Goal: Information Seeking & Learning: Learn about a topic

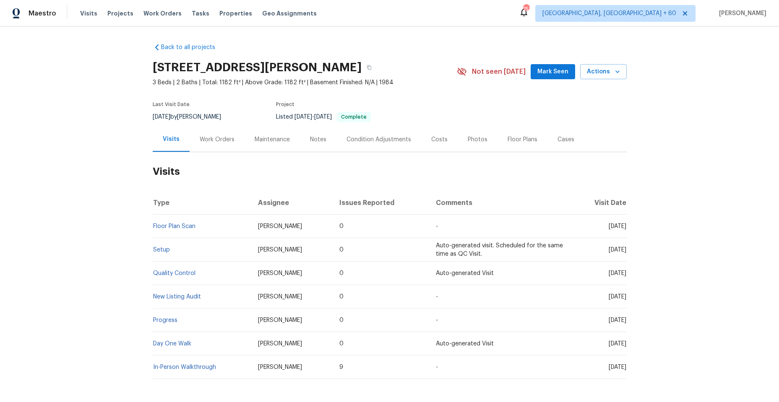
click at [209, 135] on div "Work Orders" at bounding box center [217, 139] width 35 height 8
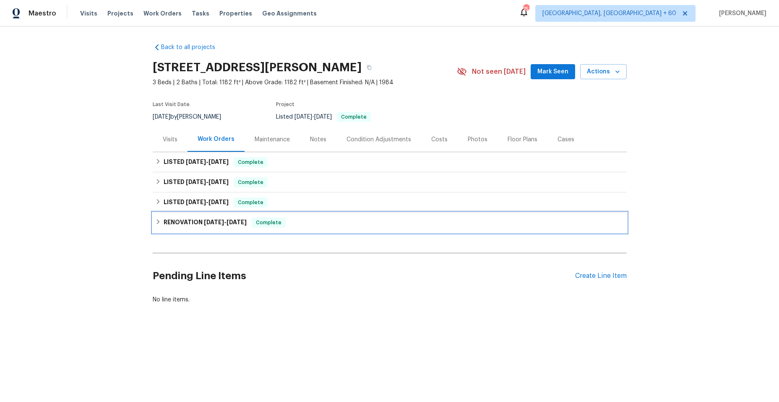
click at [155, 218] on div "RENOVATION 7/3/25 - 7/23/25 Complete" at bounding box center [389, 223] width 469 height 10
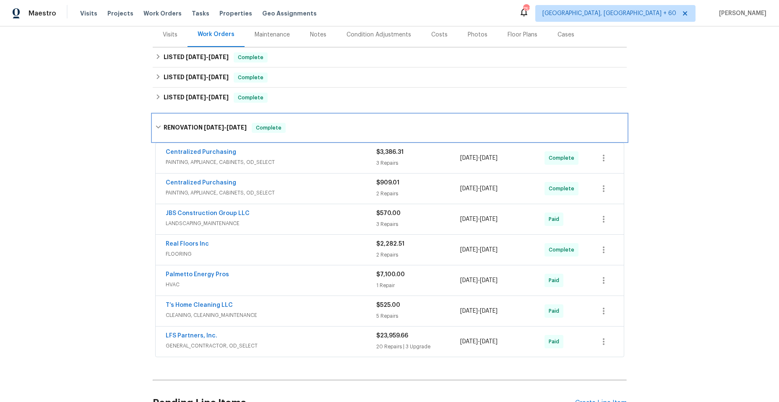
scroll to position [126, 0]
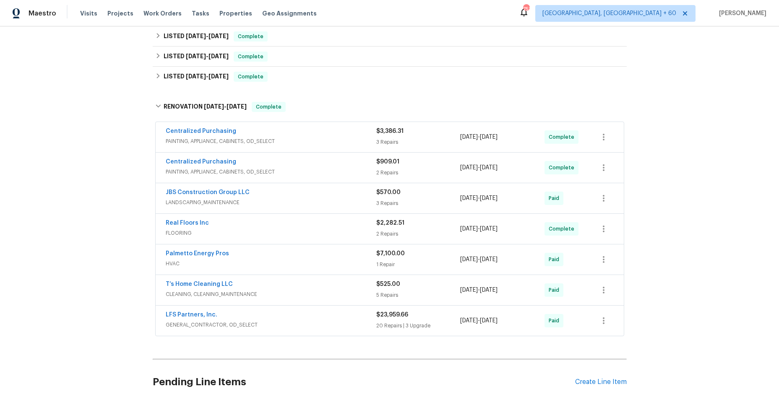
click at [299, 141] on span "PAINTING, APPLIANCE, CABINETS, OD_SELECT" at bounding box center [271, 141] width 210 height 8
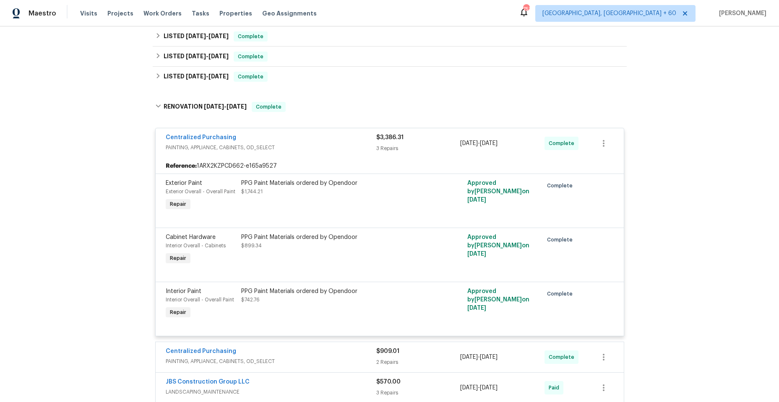
click at [309, 148] on span "PAINTING, APPLIANCE, CABINETS, OD_SELECT" at bounding box center [271, 147] width 210 height 8
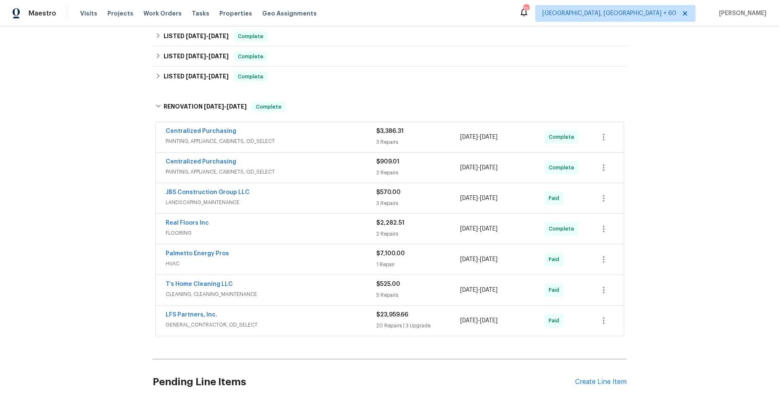
click at [303, 164] on div "Centralized Purchasing" at bounding box center [271, 163] width 210 height 10
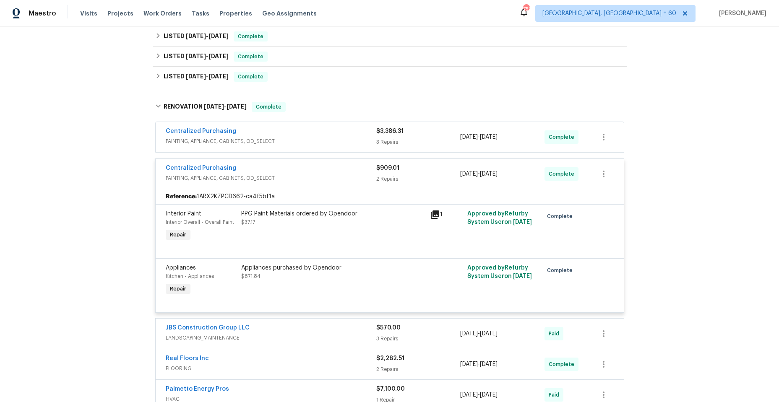
click at [310, 174] on span "PAINTING, APPLIANCE, CABINETS, OD_SELECT" at bounding box center [271, 178] width 210 height 8
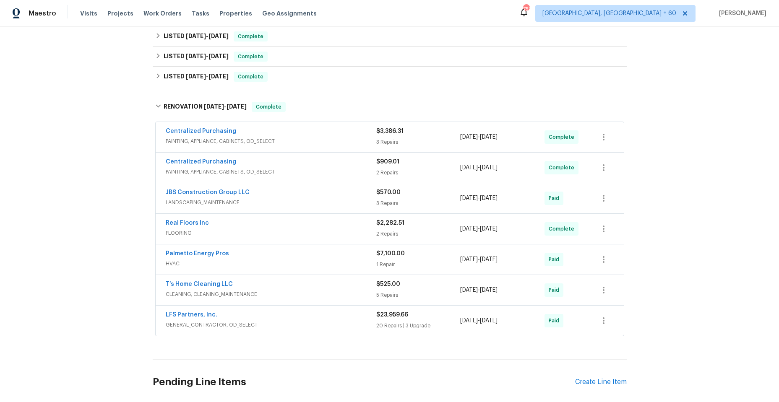
click at [295, 200] on span "LANDSCAPING_MAINTENANCE" at bounding box center [271, 202] width 210 height 8
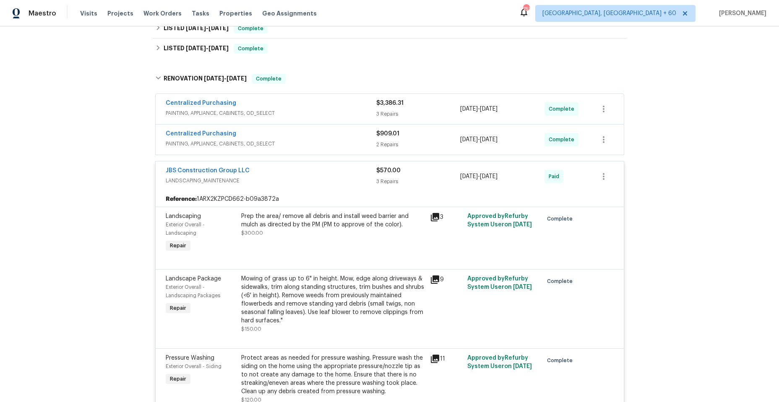
scroll to position [168, 0]
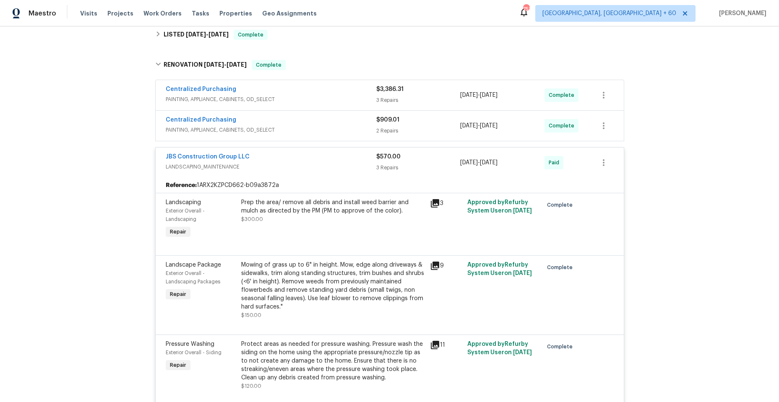
click at [431, 202] on icon at bounding box center [435, 203] width 8 height 8
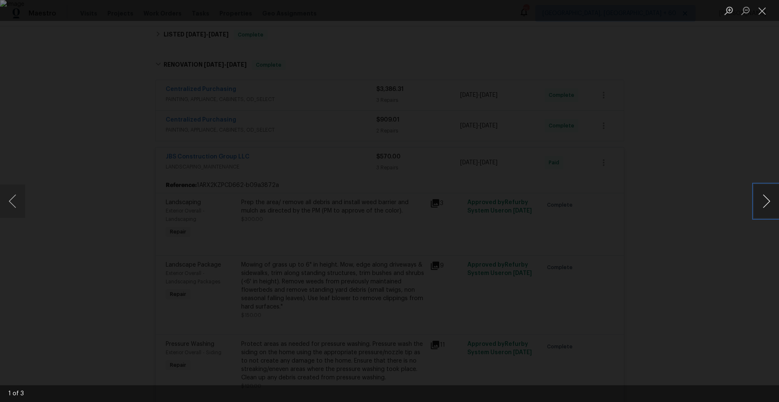
click at [763, 198] on button "Next image" at bounding box center [765, 201] width 25 height 34
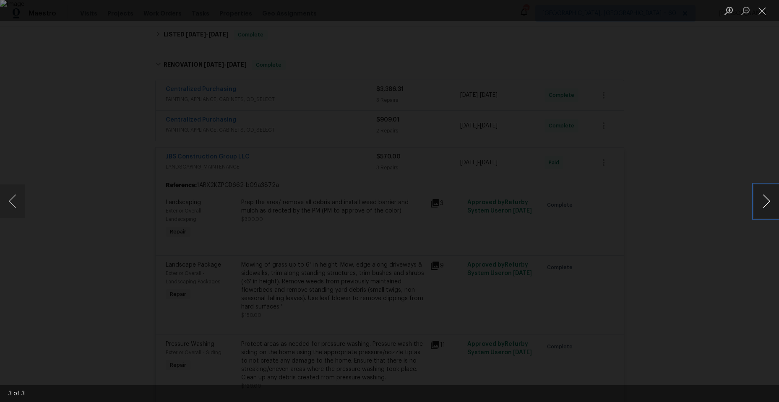
click at [763, 198] on button "Next image" at bounding box center [765, 201] width 25 height 34
click at [762, 11] on button "Close lightbox" at bounding box center [761, 10] width 17 height 15
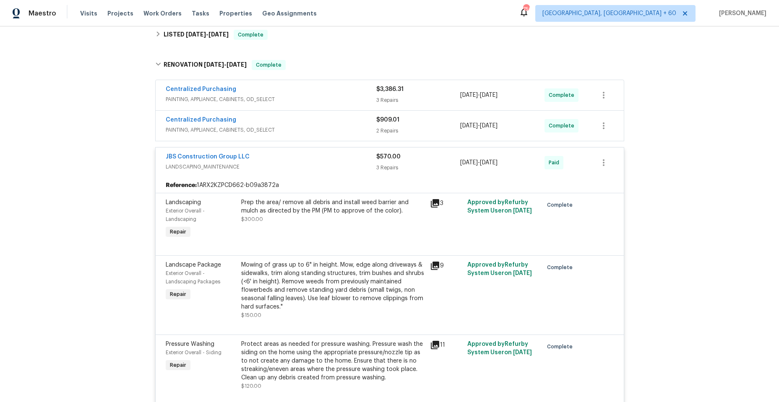
click at [284, 96] on span "PAINTING, APPLIANCE, CABINETS, OD_SELECT" at bounding box center [271, 99] width 210 height 8
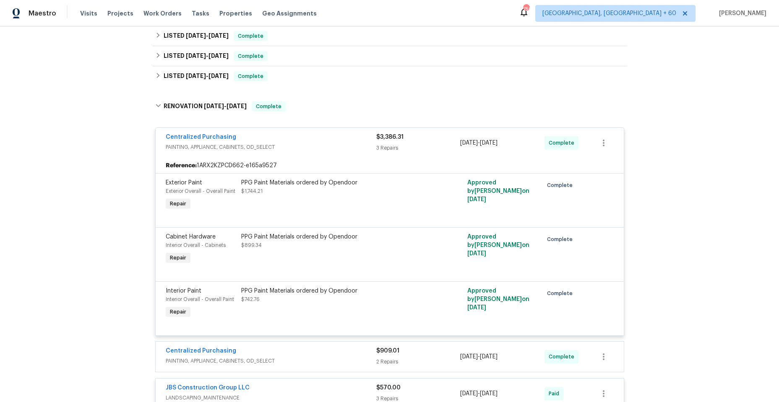
scroll to position [126, 0]
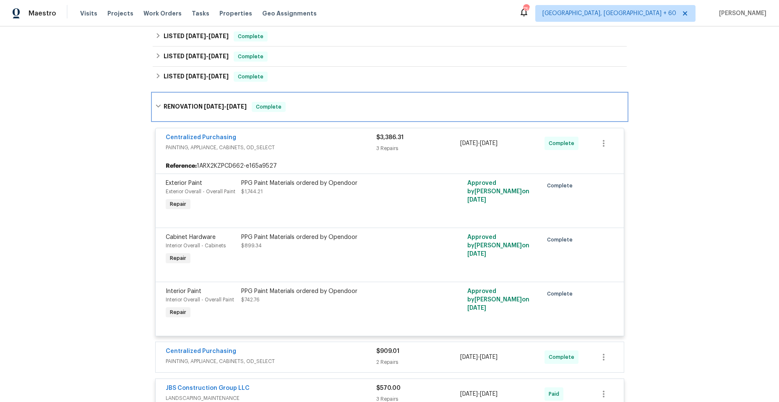
click at [155, 106] on icon at bounding box center [158, 106] width 6 height 6
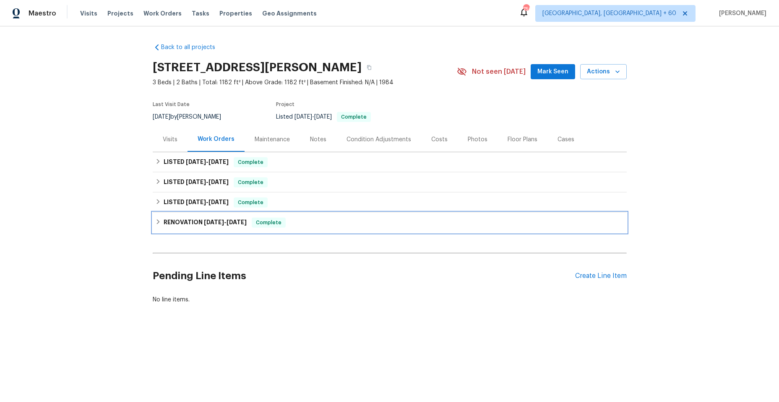
scroll to position [0, 0]
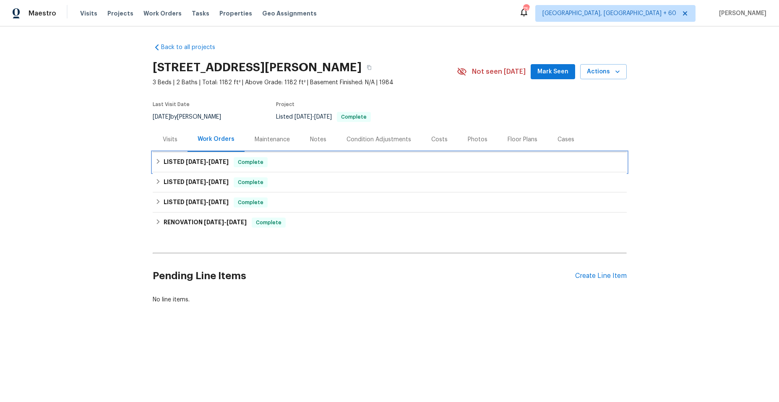
click at [155, 162] on icon at bounding box center [158, 161] width 6 height 6
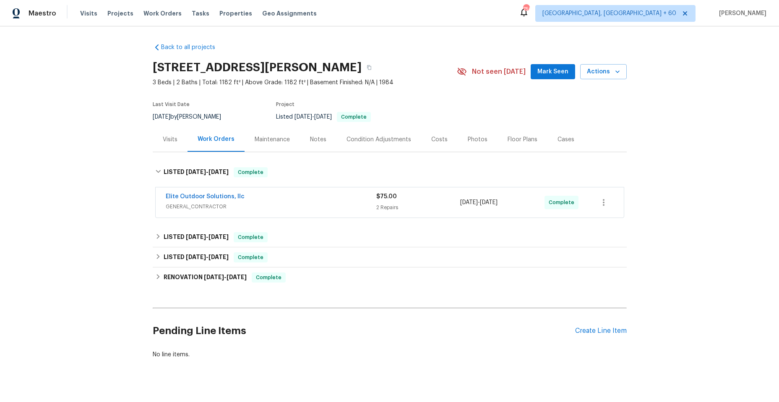
click at [316, 195] on div "Elite Outdoor Solutions, llc" at bounding box center [271, 197] width 210 height 10
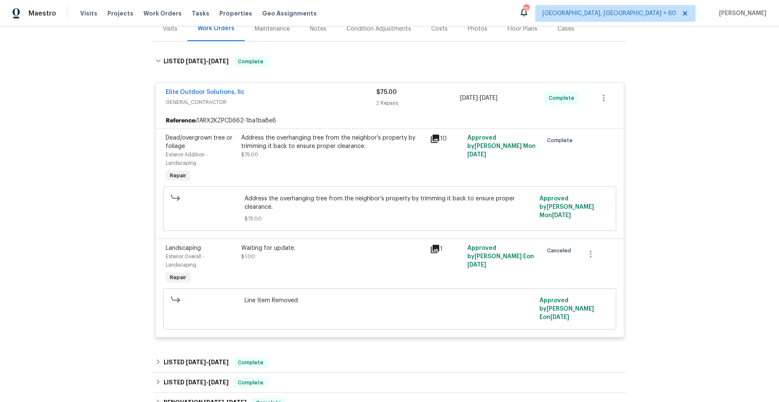
scroll to position [126, 0]
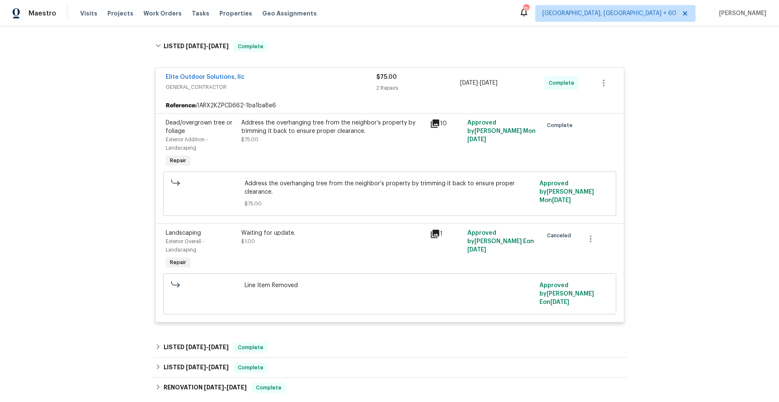
click at [432, 232] on icon at bounding box center [435, 234] width 8 height 8
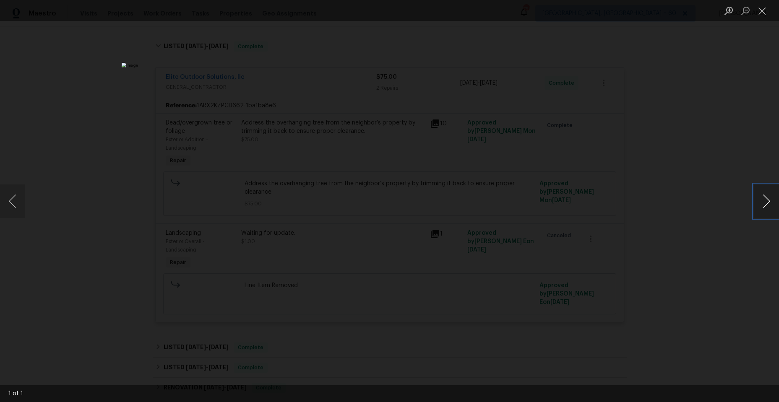
click at [763, 197] on button "Next image" at bounding box center [765, 201] width 25 height 34
click at [764, 8] on button "Close lightbox" at bounding box center [761, 10] width 17 height 15
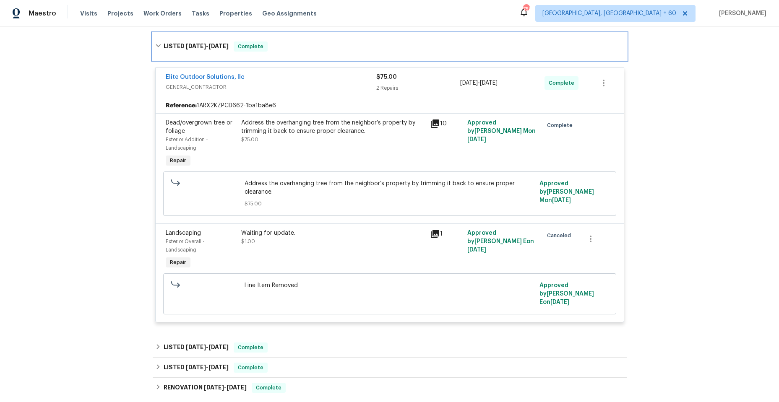
click at [156, 45] on icon at bounding box center [158, 45] width 5 height 3
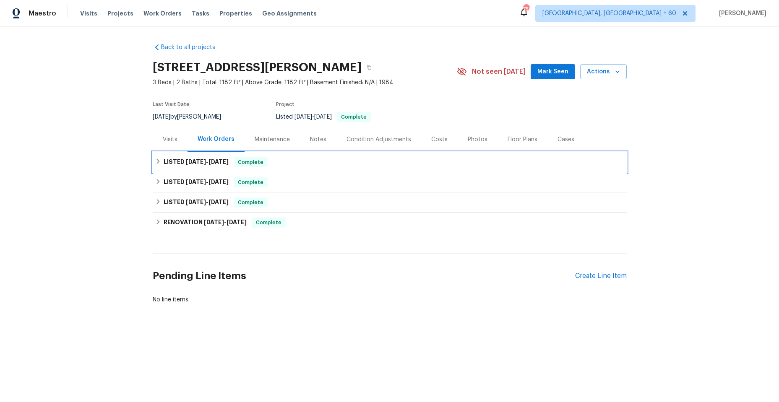
scroll to position [0, 0]
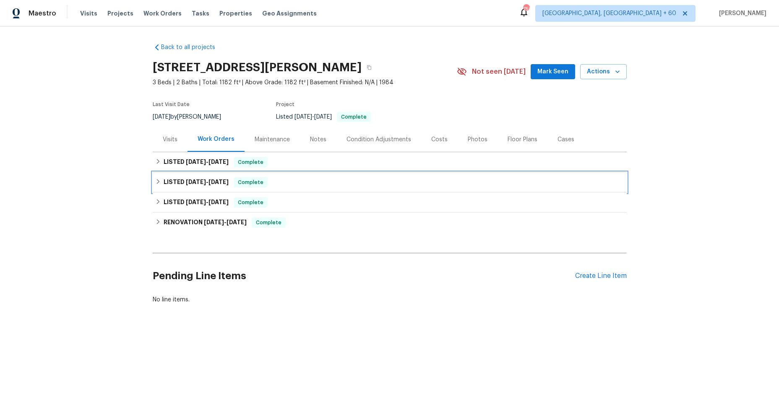
click at [155, 179] on icon at bounding box center [158, 182] width 6 height 6
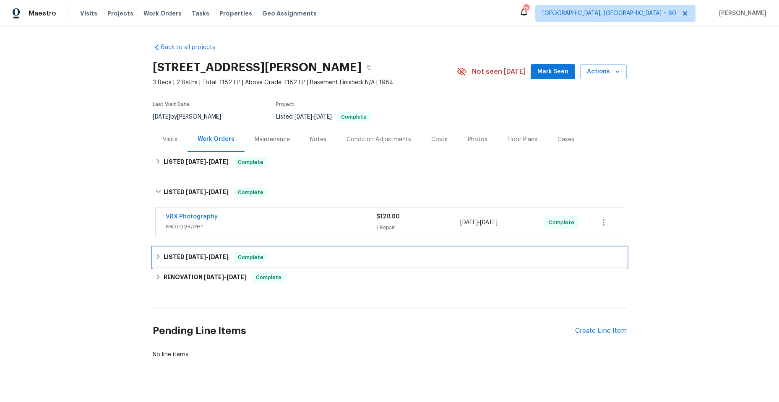
click at [155, 255] on icon at bounding box center [158, 257] width 6 height 6
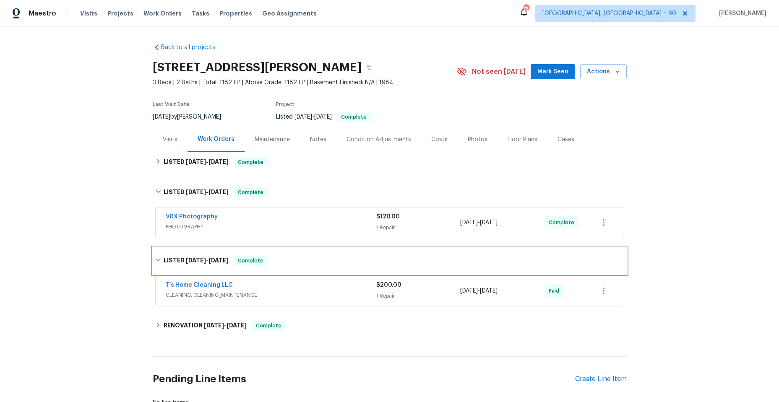
click at [153, 254] on div "LISTED 7/24/25 - 7/25/25 Complete" at bounding box center [390, 260] width 474 height 27
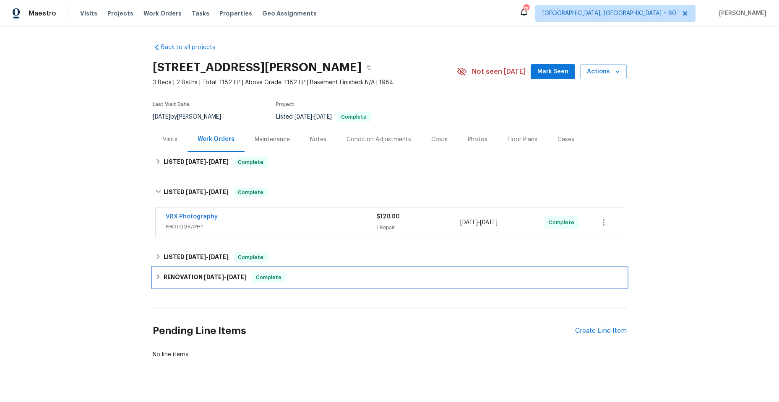
click at [155, 275] on icon at bounding box center [158, 277] width 6 height 6
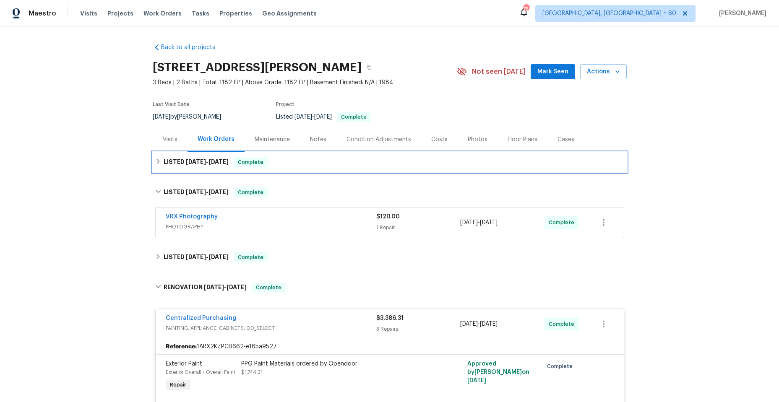
click at [156, 161] on icon at bounding box center [157, 161] width 3 height 5
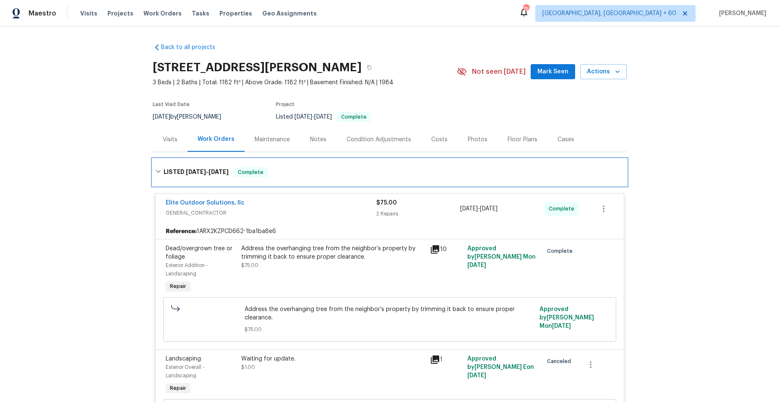
click at [153, 163] on div "LISTED 8/5/25 - 8/11/25 Complete" at bounding box center [390, 172] width 474 height 27
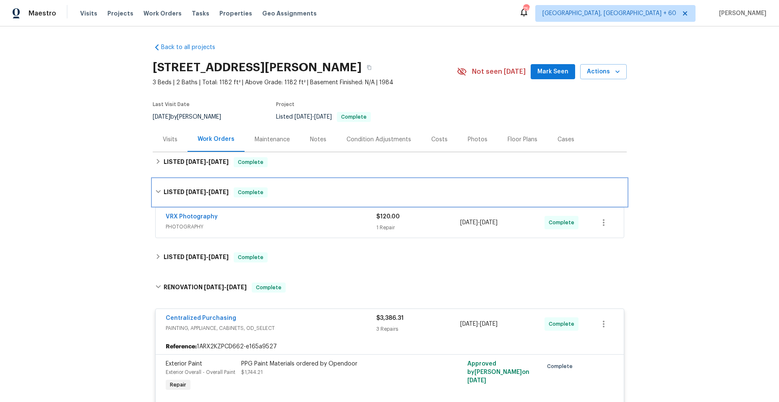
click at [157, 190] on icon at bounding box center [158, 192] width 6 height 6
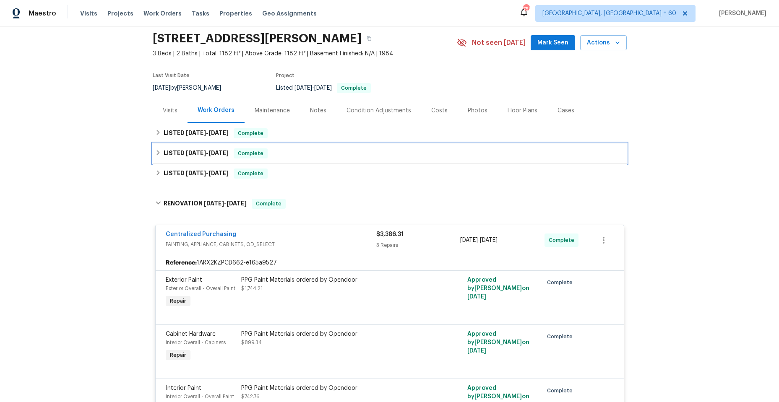
scroll to position [42, 0]
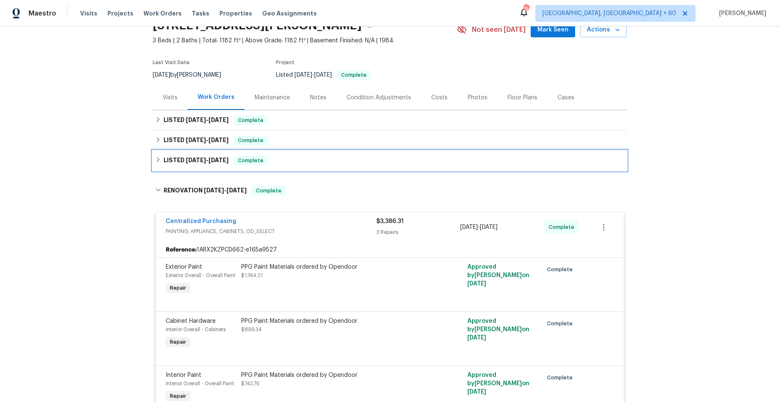
click at [155, 158] on icon at bounding box center [158, 160] width 6 height 6
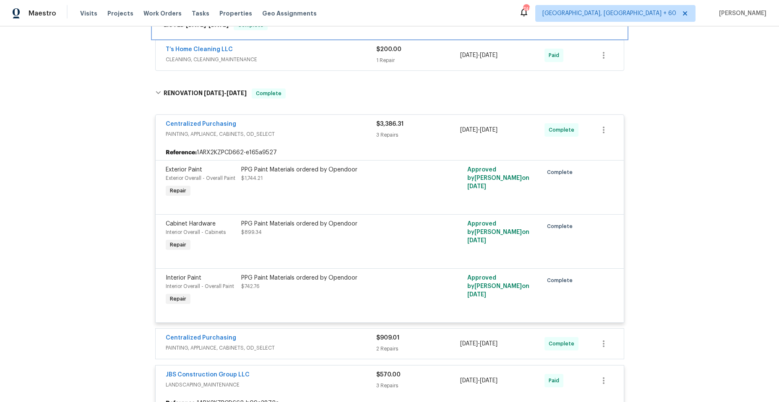
scroll to position [171, 0]
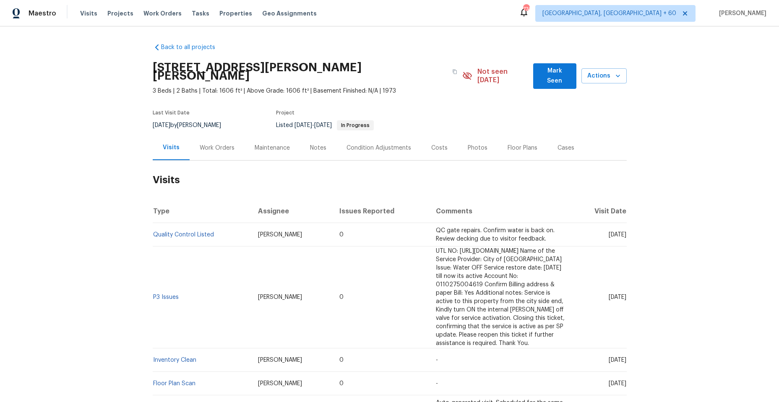
click at [214, 144] on div "Work Orders" at bounding box center [217, 148] width 35 height 8
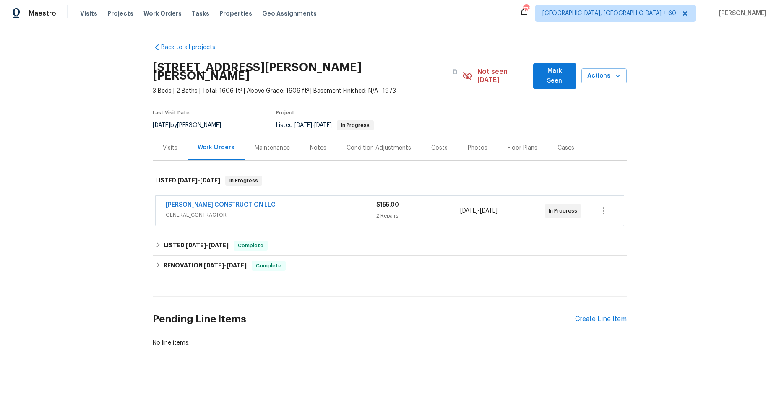
click at [285, 201] on div "[PERSON_NAME] CONSTRUCTION LLC" at bounding box center [271, 206] width 210 height 10
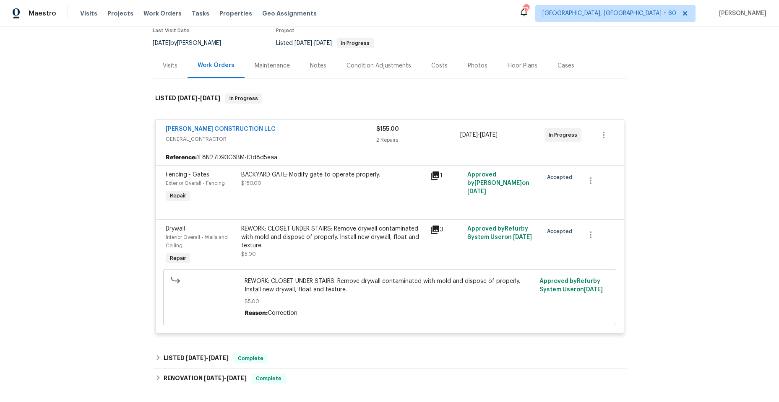
scroll to position [84, 0]
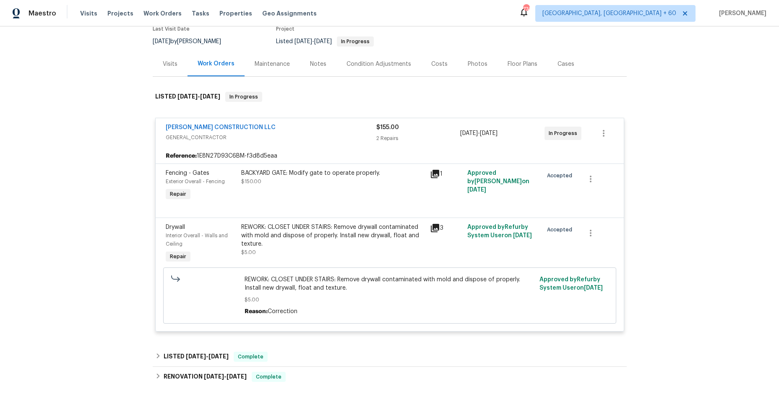
click at [431, 170] on icon at bounding box center [435, 174] width 8 height 8
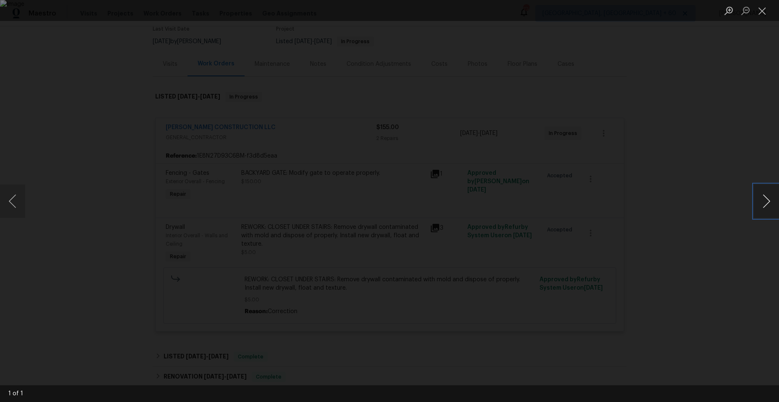
click at [762, 200] on button "Next image" at bounding box center [765, 201] width 25 height 34
click at [764, 199] on button "Next image" at bounding box center [765, 201] width 25 height 34
click at [15, 205] on button "Previous image" at bounding box center [12, 201] width 25 height 34
click at [758, 9] on button "Close lightbox" at bounding box center [761, 10] width 17 height 15
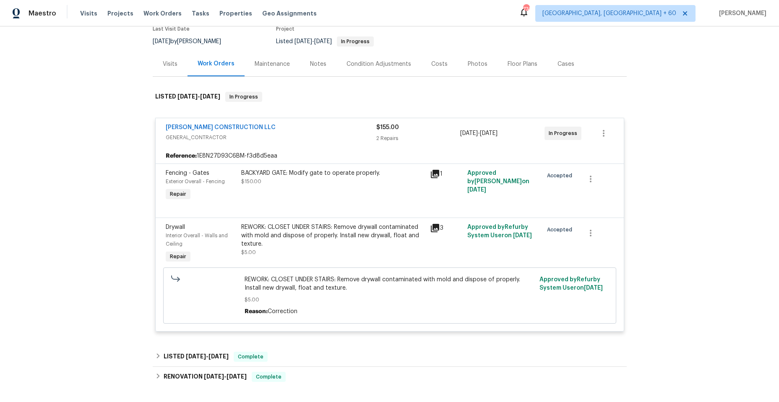
click at [301, 123] on div "[PERSON_NAME] CONSTRUCTION LLC" at bounding box center [271, 128] width 210 height 10
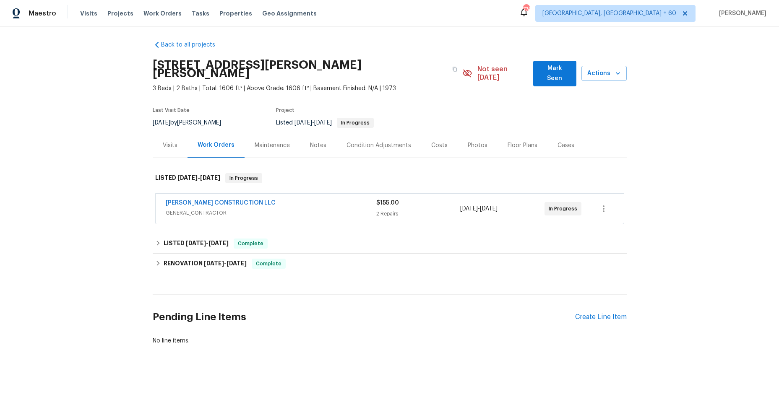
scroll to position [0, 0]
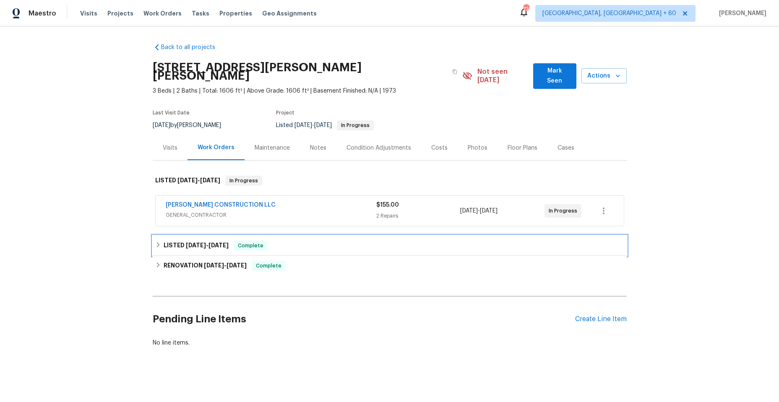
click at [155, 242] on icon at bounding box center [158, 245] width 6 height 6
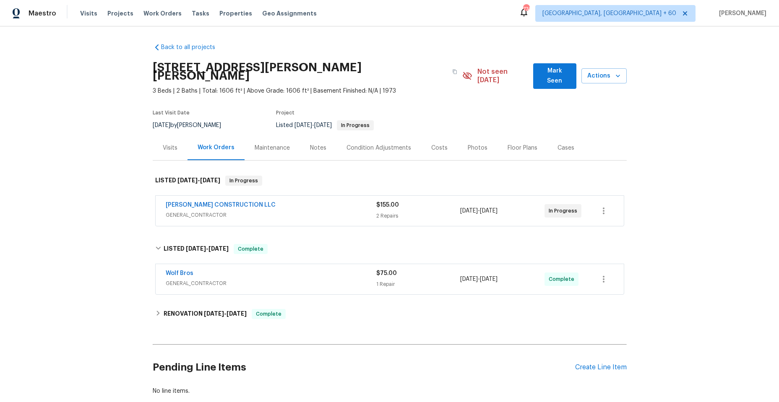
click at [302, 279] on span "GENERAL_CONTRACTOR" at bounding box center [271, 283] width 210 height 8
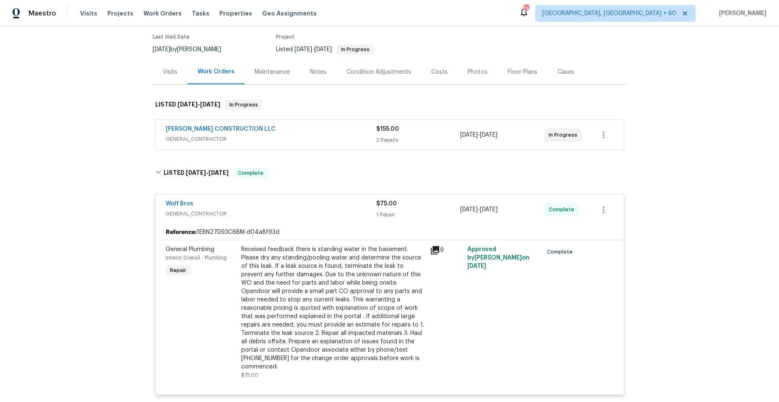
scroll to position [126, 0]
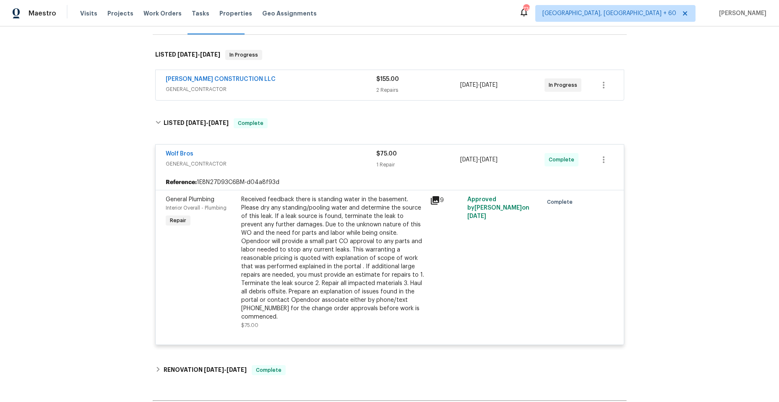
click at [282, 160] on span "GENERAL_CONTRACTOR" at bounding box center [271, 164] width 210 height 8
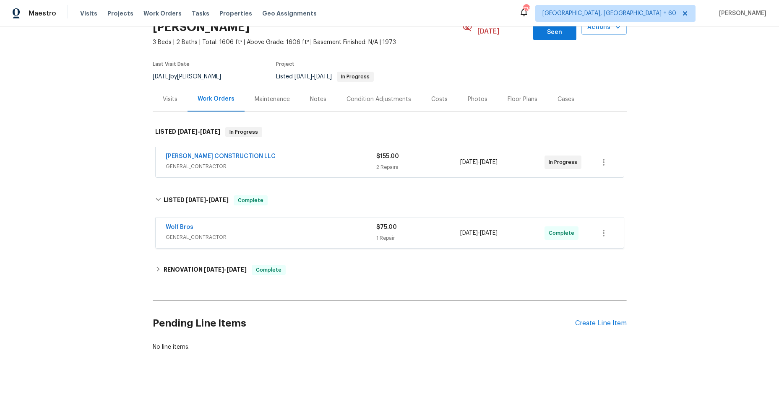
scroll to position [48, 0]
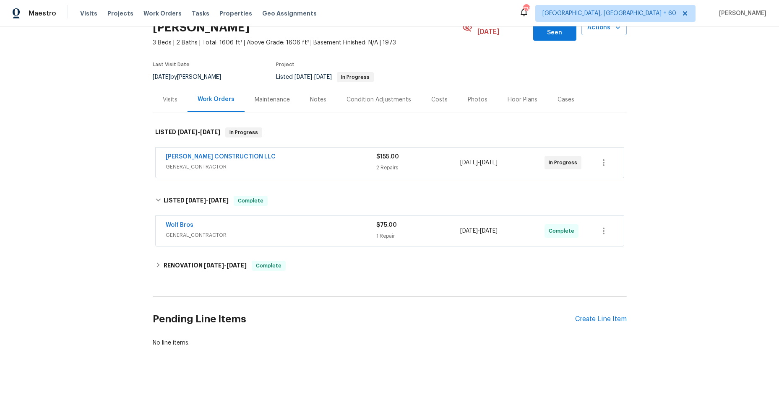
click at [255, 231] on span "GENERAL_CONTRACTOR" at bounding box center [271, 235] width 210 height 8
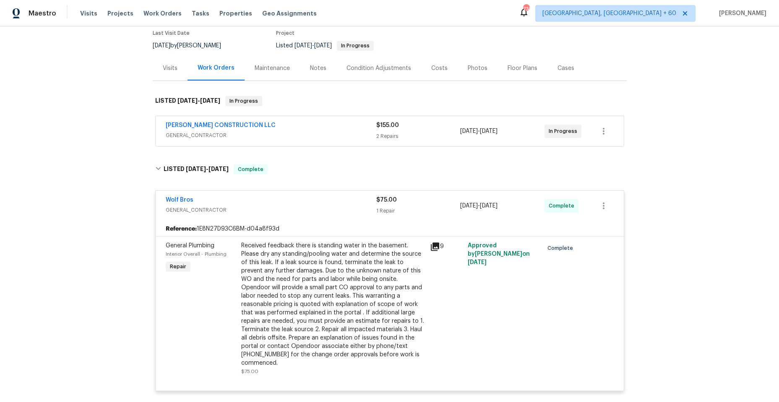
scroll to position [126, 0]
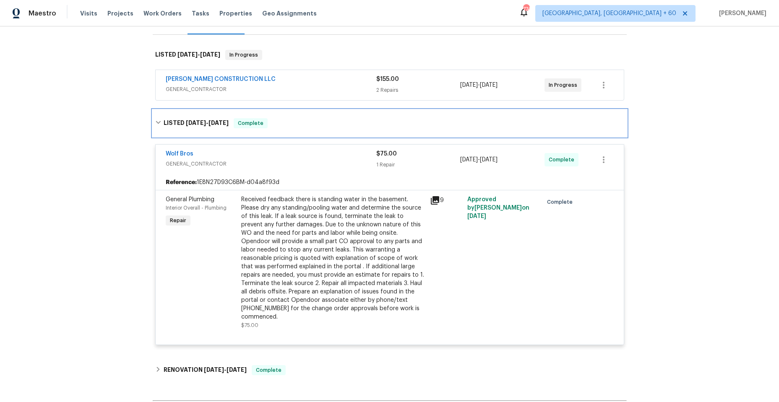
click at [155, 119] on icon at bounding box center [158, 122] width 6 height 6
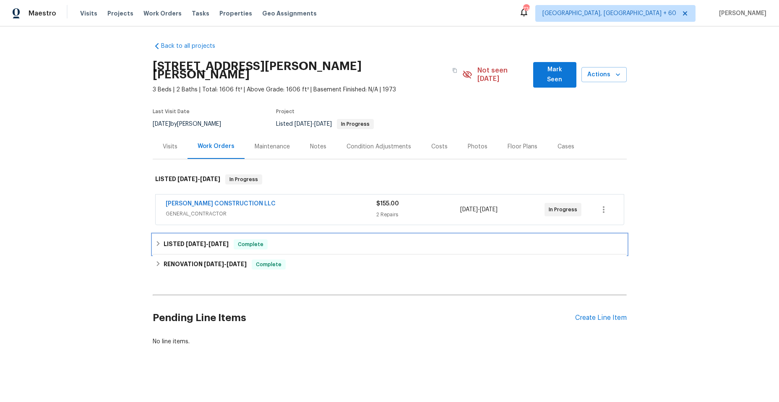
scroll to position [0, 0]
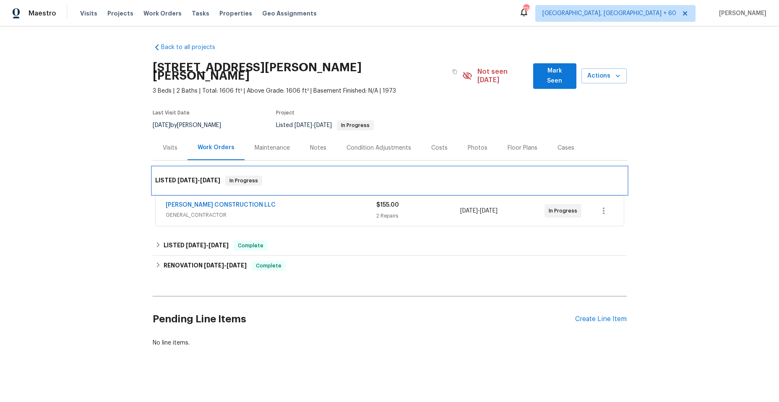
click at [167, 176] on h6 "LISTED [DATE] - [DATE]" at bounding box center [187, 181] width 65 height 10
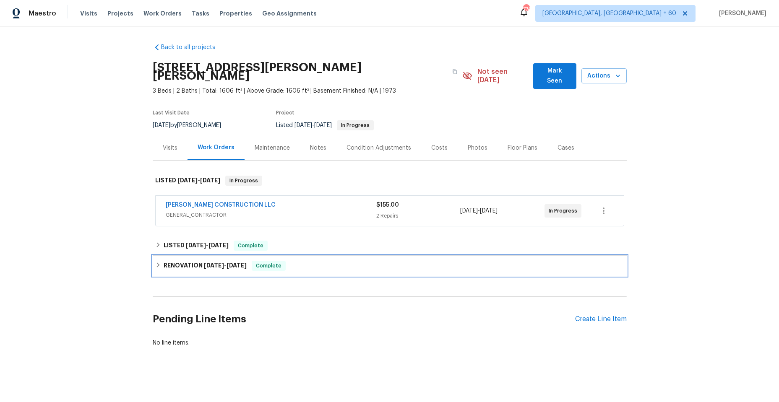
click at [156, 262] on icon at bounding box center [157, 264] width 3 height 5
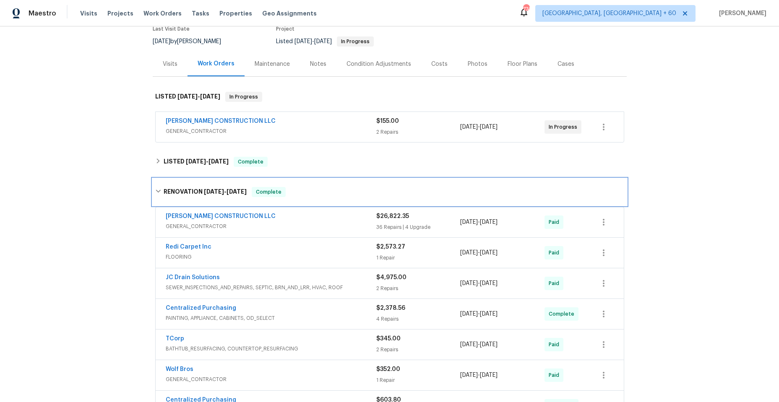
scroll to position [126, 0]
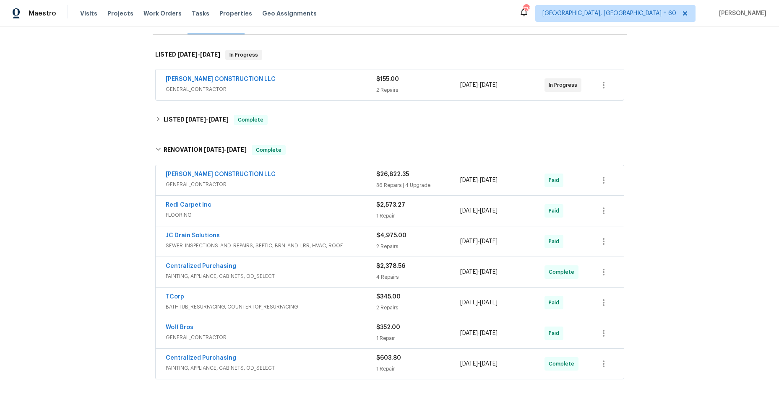
click at [278, 170] on div "[PERSON_NAME] CONSTRUCTION LLC" at bounding box center [271, 175] width 210 height 10
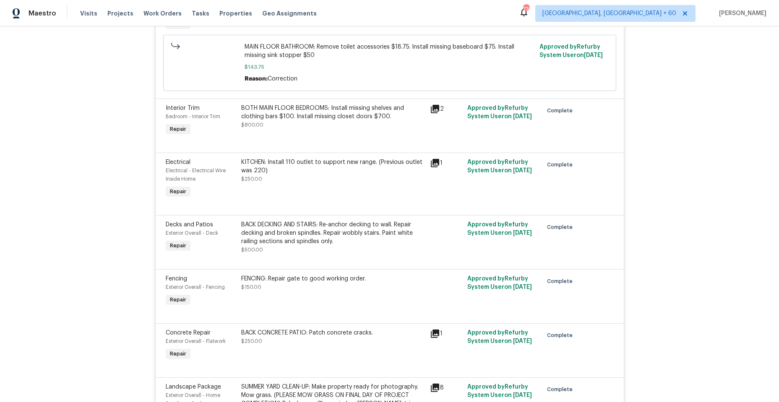
scroll to position [503, 0]
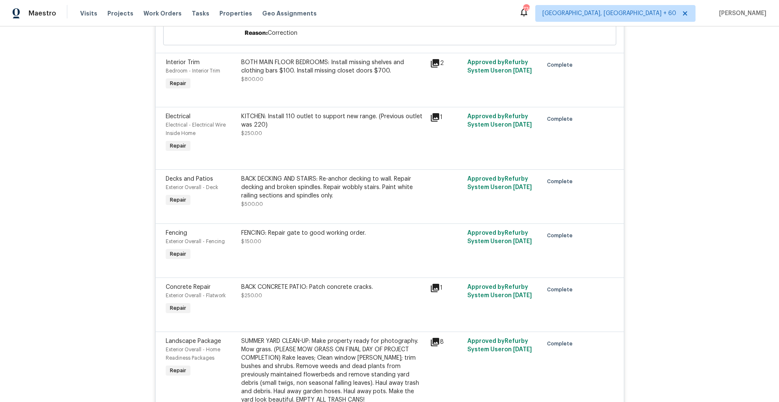
click at [384, 197] on div "BACK DECKING AND STAIRS: Re-anchor decking to wall. Repair decking and broken s…" at bounding box center [333, 192] width 184 height 34
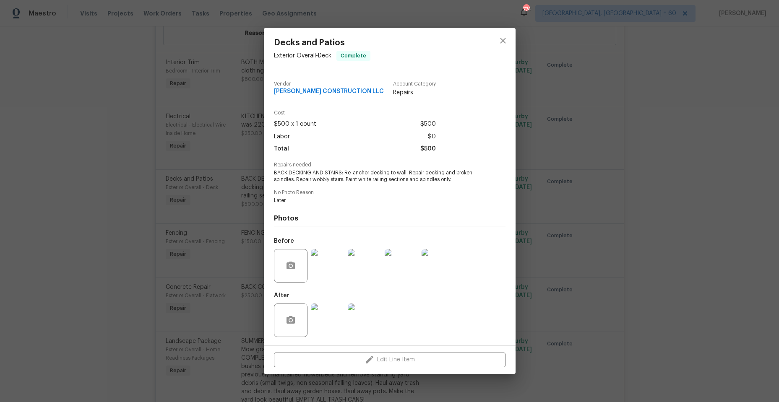
click at [324, 262] on img at bounding box center [328, 266] width 34 height 34
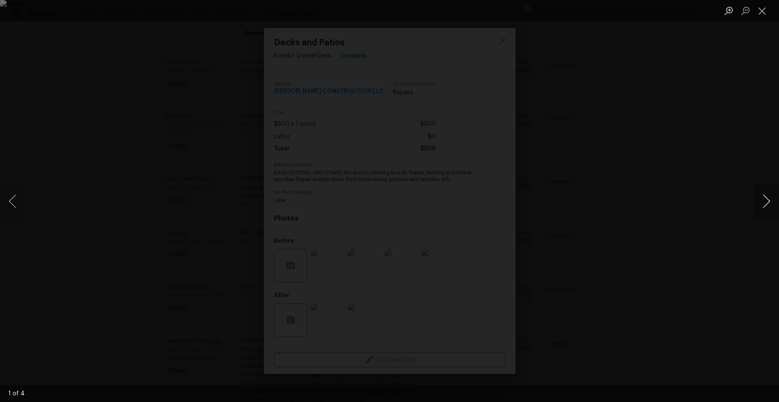
click at [766, 200] on button "Next image" at bounding box center [765, 201] width 25 height 34
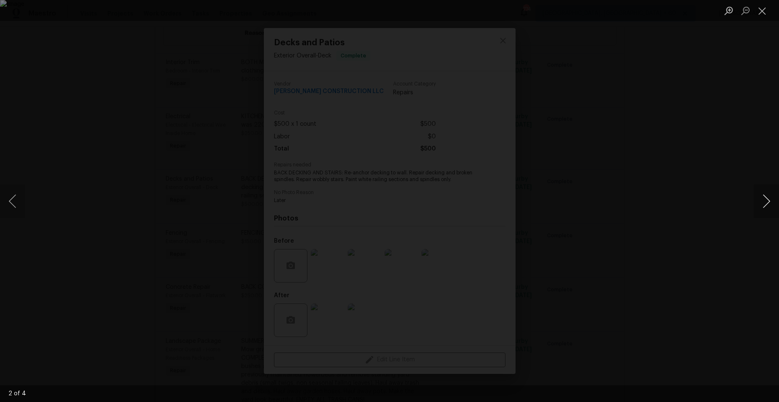
click at [766, 200] on button "Next image" at bounding box center [765, 201] width 25 height 34
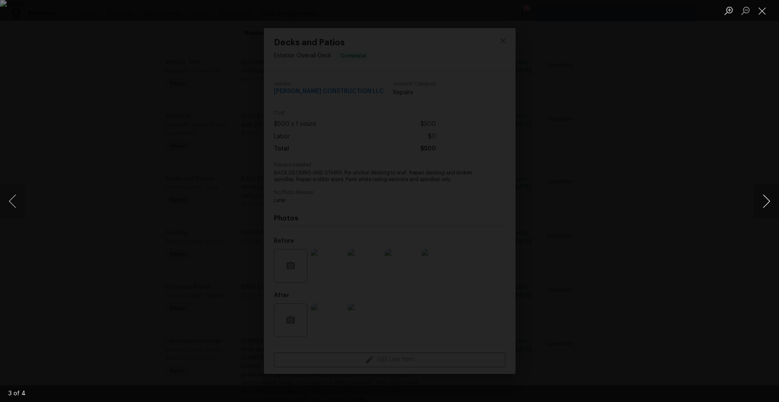
click at [766, 200] on button "Next image" at bounding box center [765, 201] width 25 height 34
click at [758, 8] on button "Close lightbox" at bounding box center [761, 10] width 17 height 15
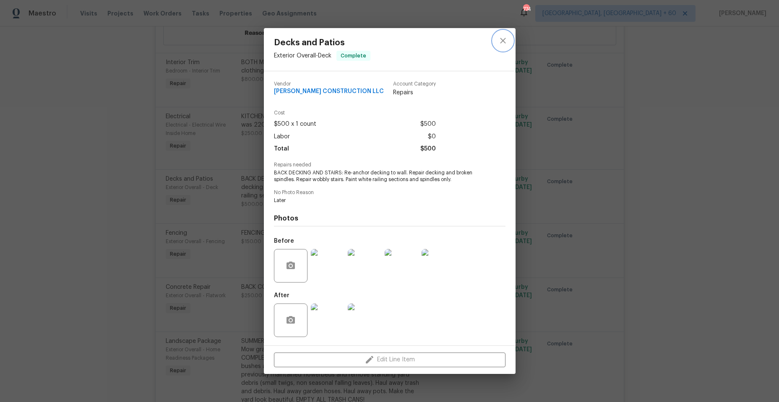
click at [501, 39] on icon "close" at bounding box center [502, 40] width 5 height 5
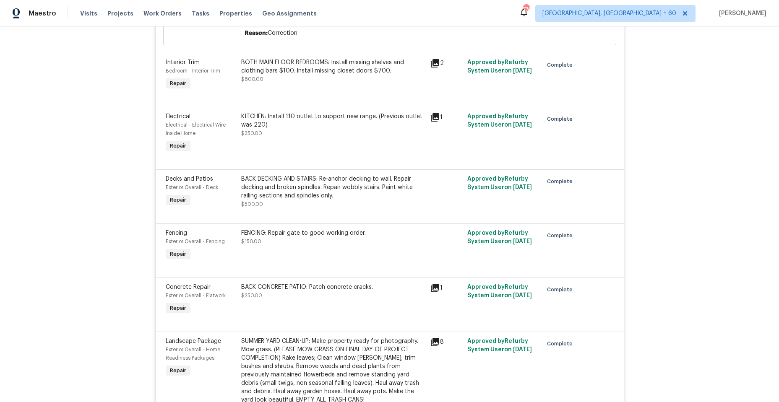
click at [368, 186] on div "BACK DECKING AND STAIRS: Re-anchor decking to wall. Repair decking and broken s…" at bounding box center [333, 187] width 184 height 25
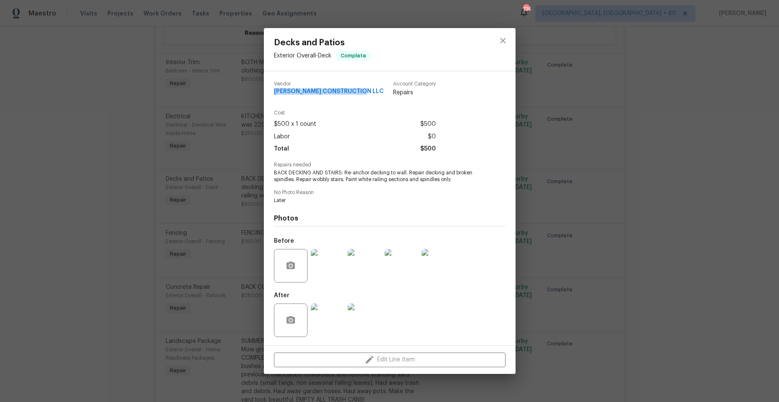
drag, startPoint x: 275, startPoint y: 90, endPoint x: 371, endPoint y: 91, distance: 96.0
click at [371, 91] on div "Vendor [PERSON_NAME] CONSTRUCTION LLC Account Category Repairs" at bounding box center [355, 89] width 162 height 16
copy span "[PERSON_NAME] CONSTRUCTION LLC"
